Goal: Task Accomplishment & Management: Use online tool/utility

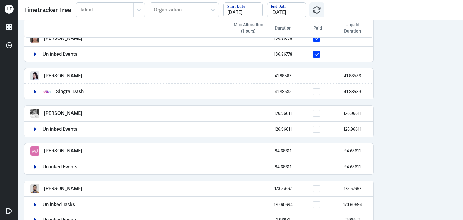
scroll to position [138, 0]
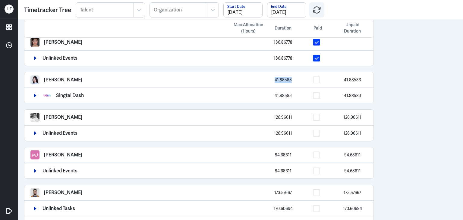
drag, startPoint x: 274, startPoint y: 79, endPoint x: 294, endPoint y: 79, distance: 20.5
click at [294, 79] on div "41.88583" at bounding box center [283, 80] width 30 height 6
copy span "41.88583"
click at [318, 79] on span at bounding box center [316, 80] width 7 height 7
click at [322, 80] on input "checkbox" at bounding box center [322, 80] width 0 height 0
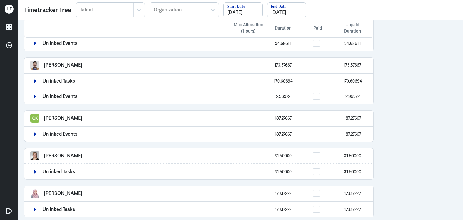
scroll to position [276, 0]
